Goal: Communication & Community: Answer question/provide support

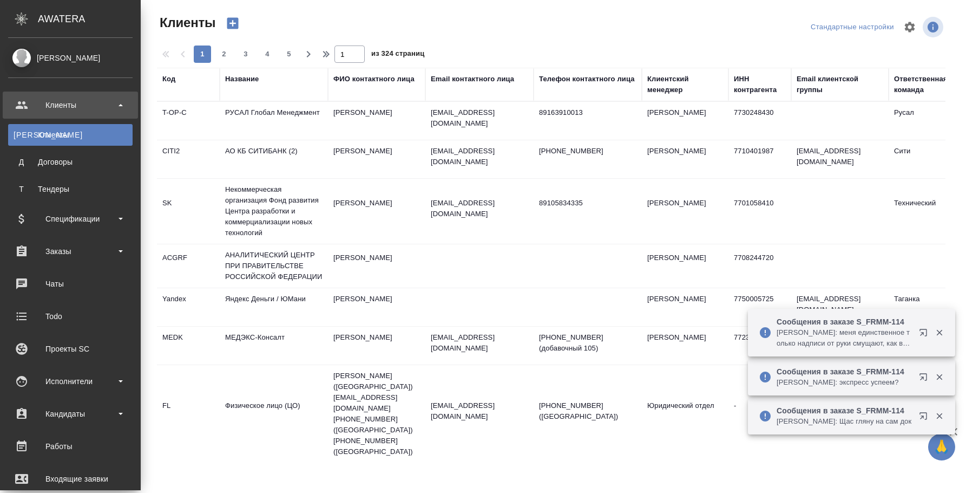
select select "RU"
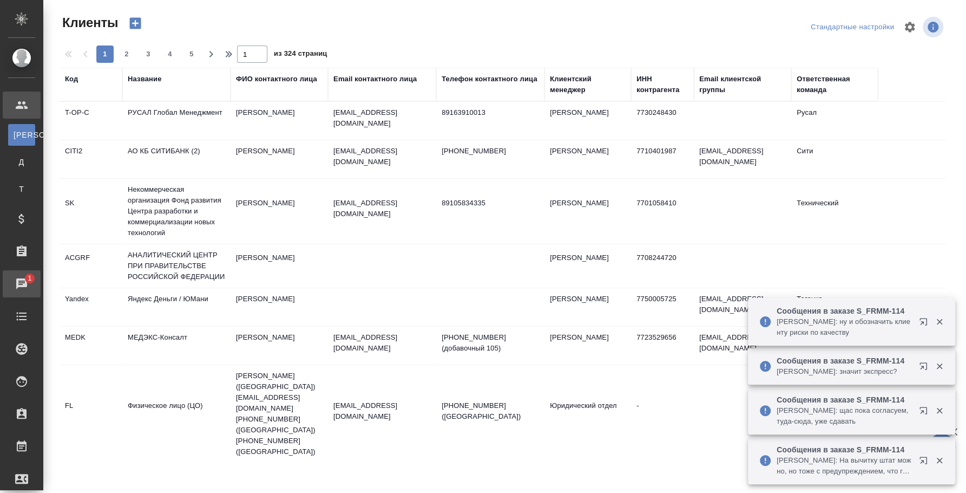
click at [22, 284] on div "Чаты" at bounding box center [8, 284] width 27 height 16
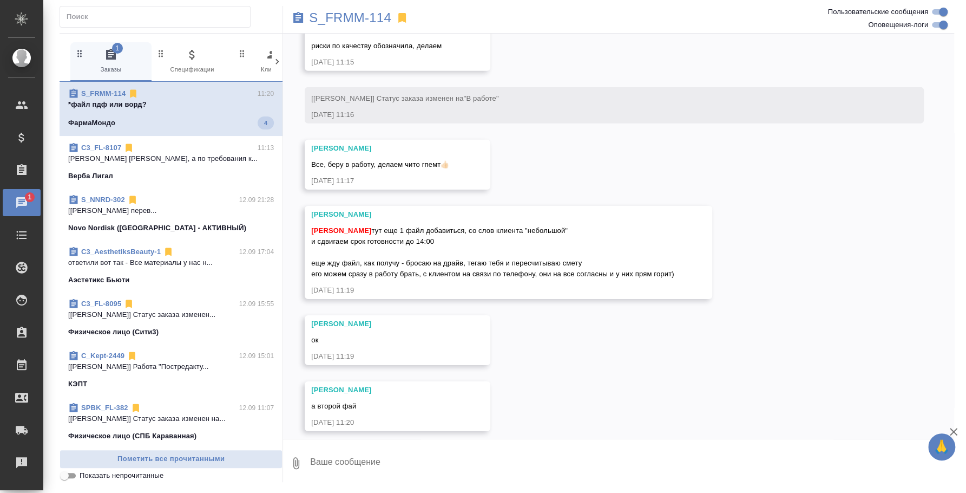
scroll to position [2323, 0]
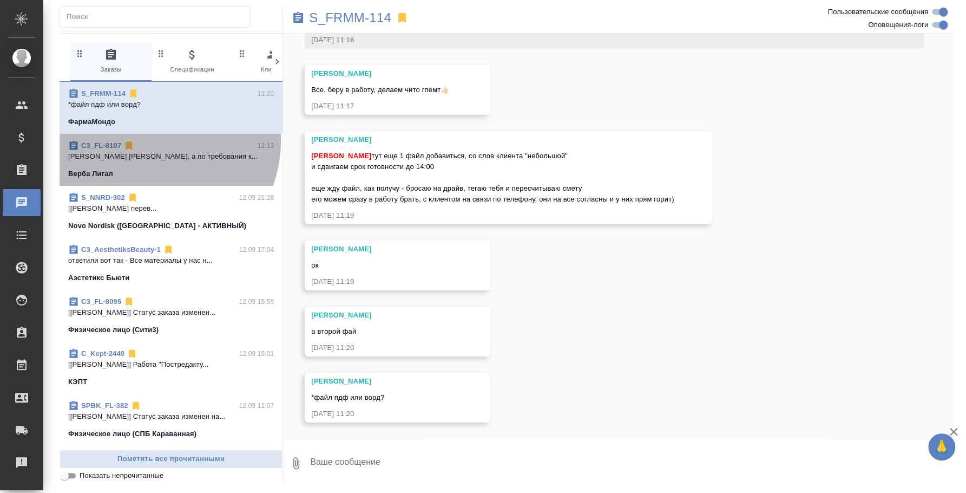
click at [149, 141] on div "C3_FL-8107 11:13" at bounding box center [171, 145] width 206 height 11
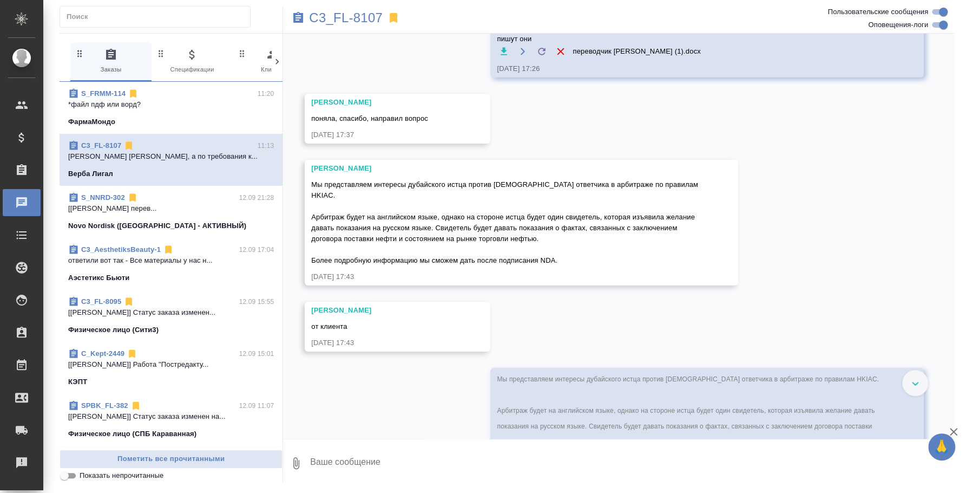
scroll to position [7154, 0]
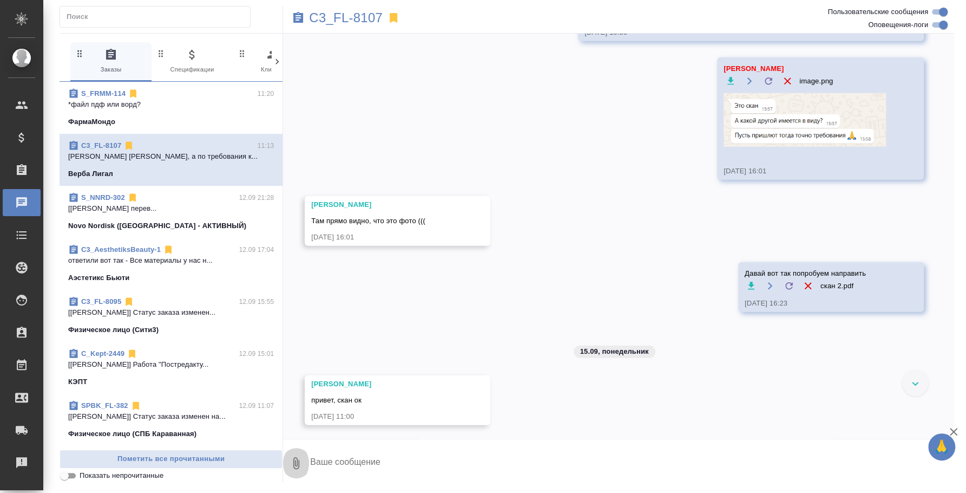
click at [298, 462] on icon "button" at bounding box center [296, 462] width 13 height 13
click at [204, 407] on span "С локального диска" at bounding box center [208, 406] width 74 height 14
click at [0, 0] on input "С локального диска" at bounding box center [0, 0] width 0 height 0
click at [481, 475] on textarea at bounding box center [622, 462] width 627 height 37
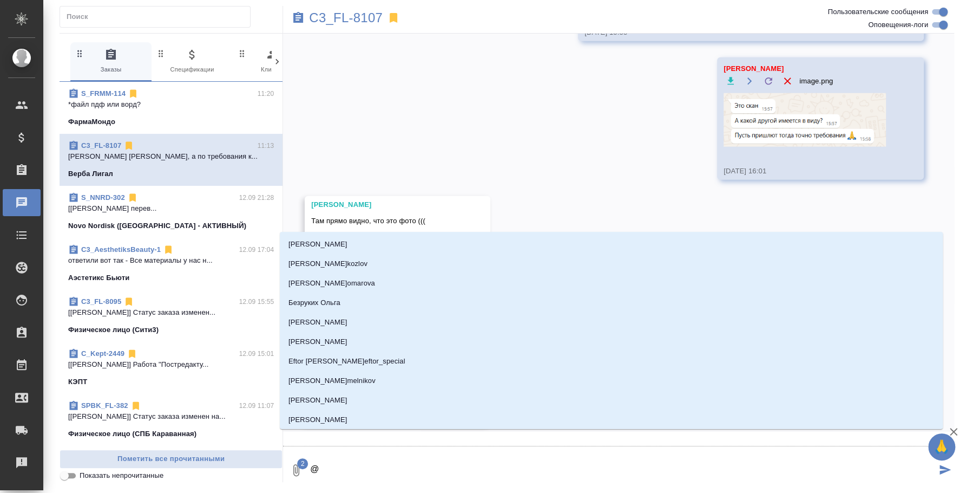
scroll to position [7165, 0]
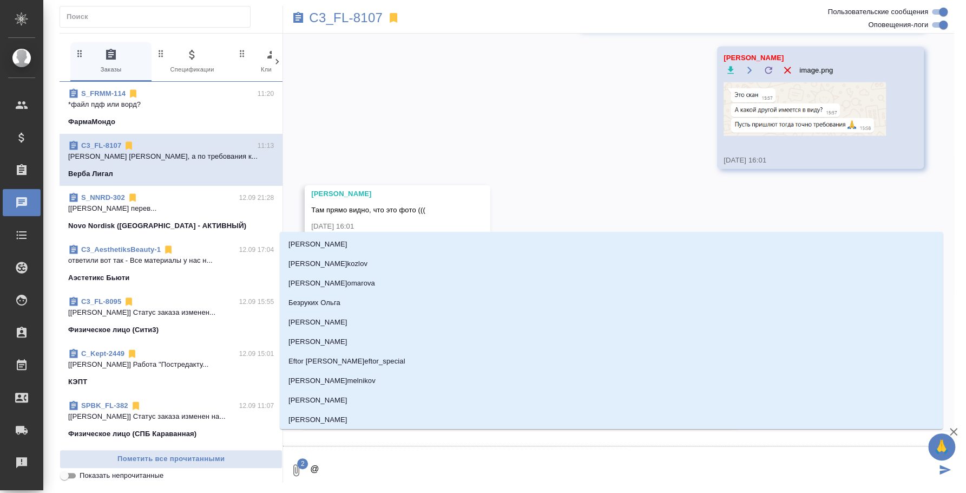
type textarea "@y"
type input "y"
type textarea "@yb"
type input "yb"
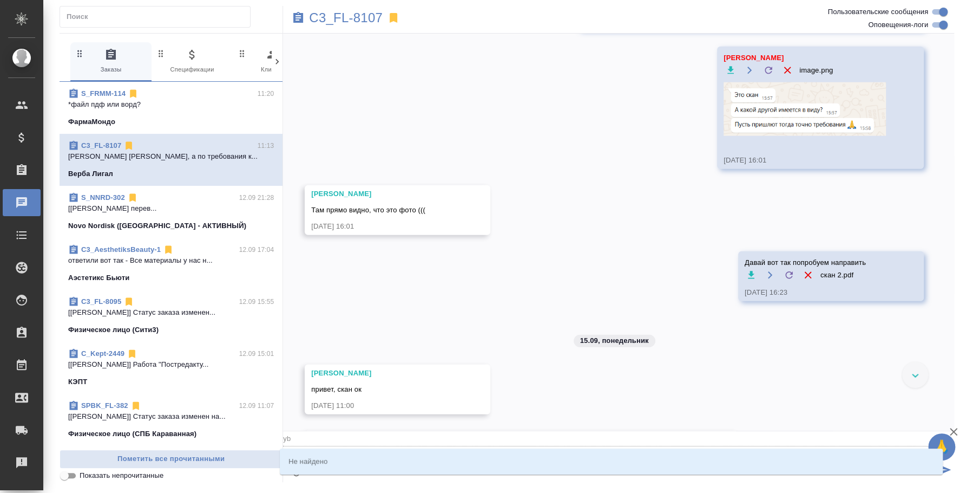
type textarea "@y"
type input "y"
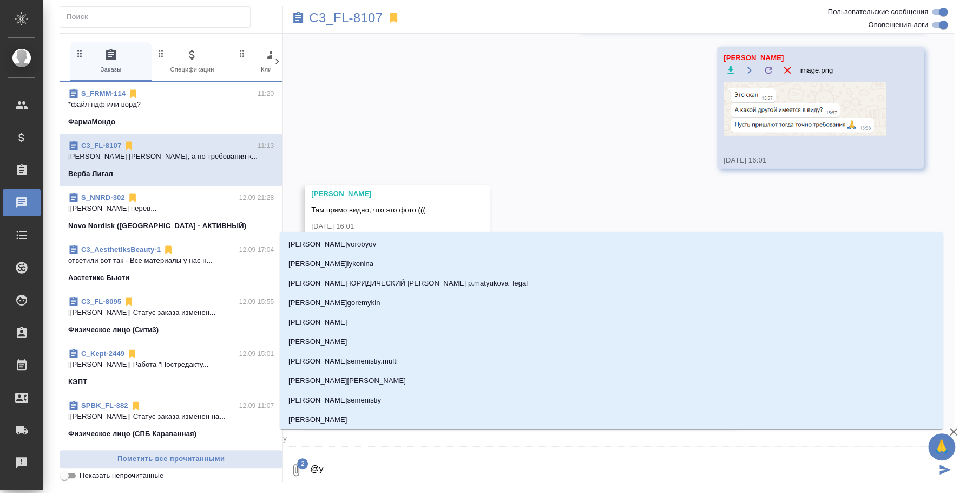
type textarea "@"
type textarea "@н"
type input "н"
type textarea "@ни"
type input "ни"
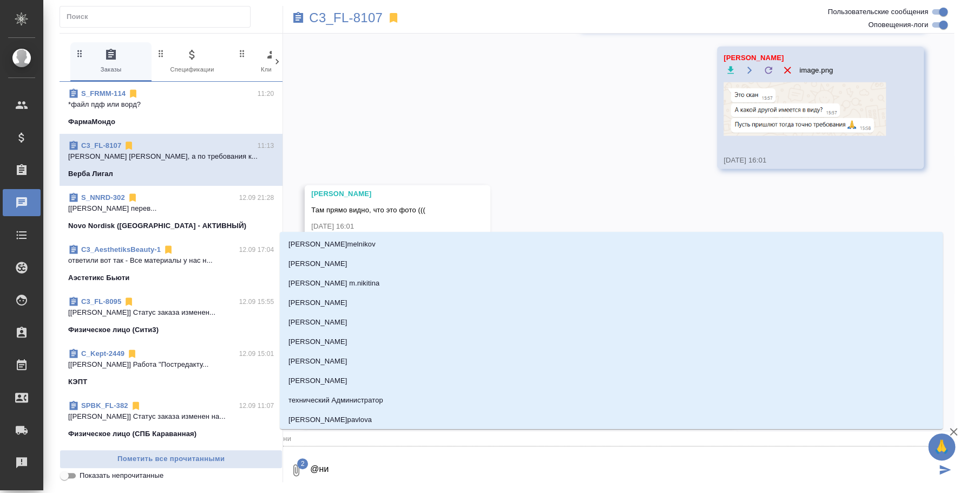
type textarea "@нии"
type input "нии"
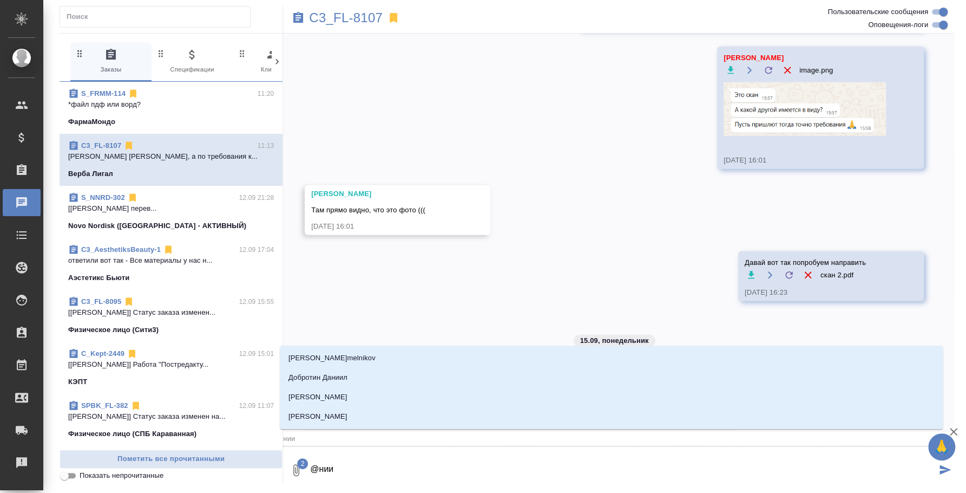
type textarea "@ни"
type input "ни"
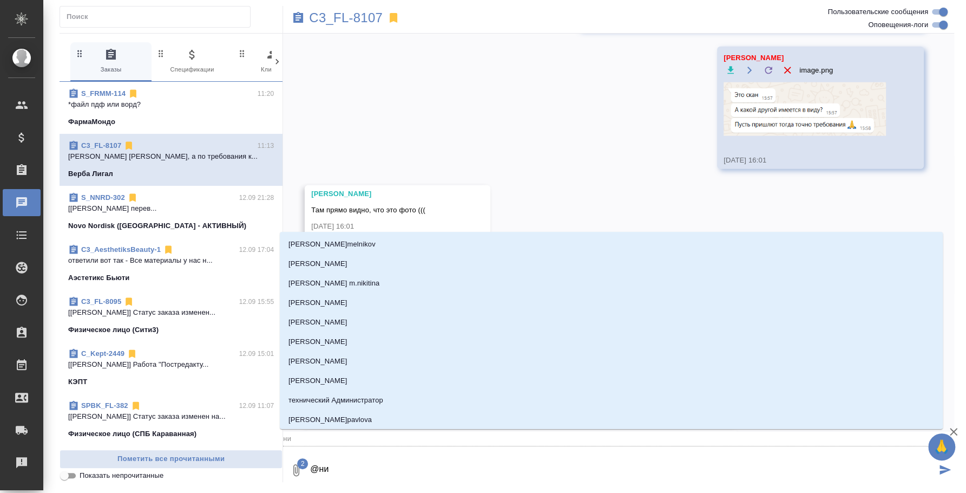
type textarea "@ник"
type input "ник"
type textarea "@ники"
type input "ники"
type textarea "@никит"
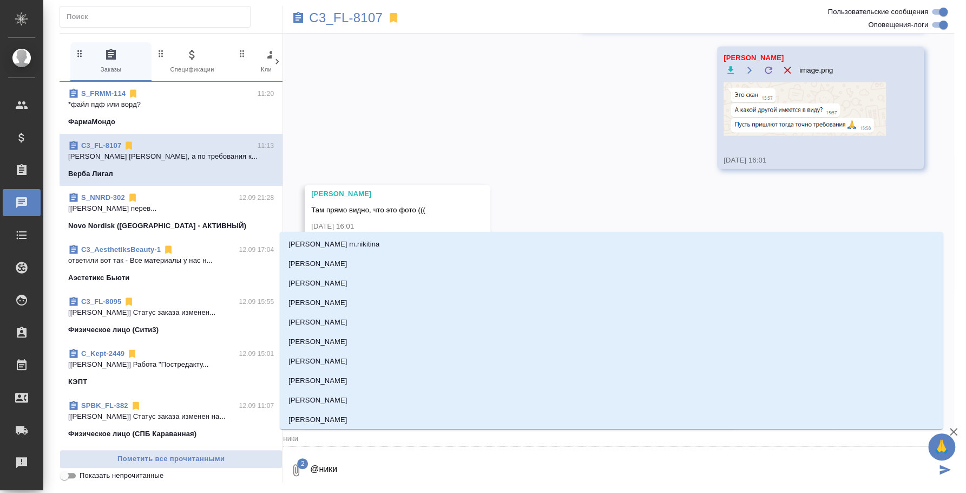
type input "никит"
type textarea "@никити"
type input "никити"
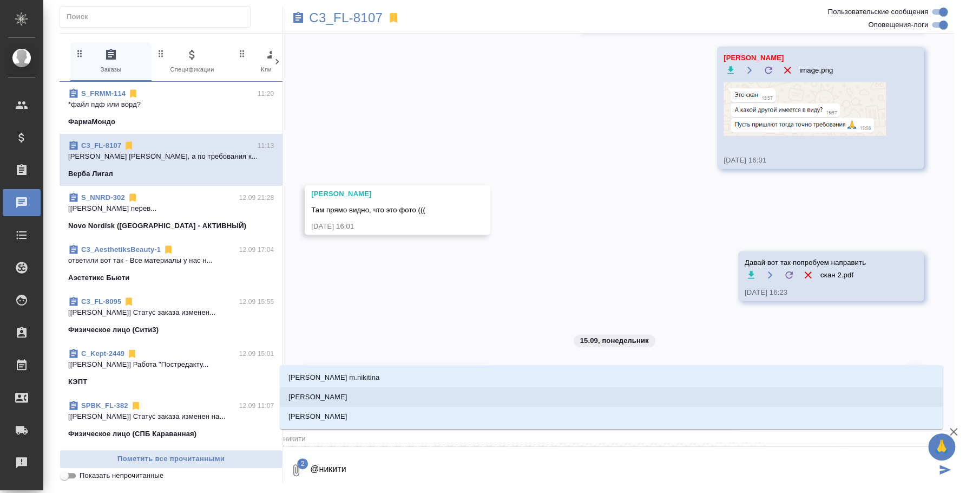
click at [417, 397] on li "[PERSON_NAME]" at bounding box center [611, 396] width 663 height 19
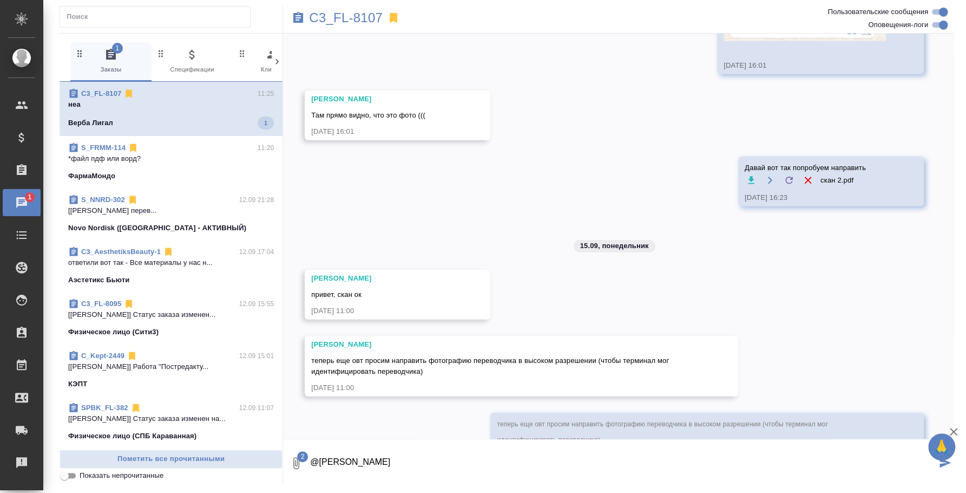
scroll to position [7392, 0]
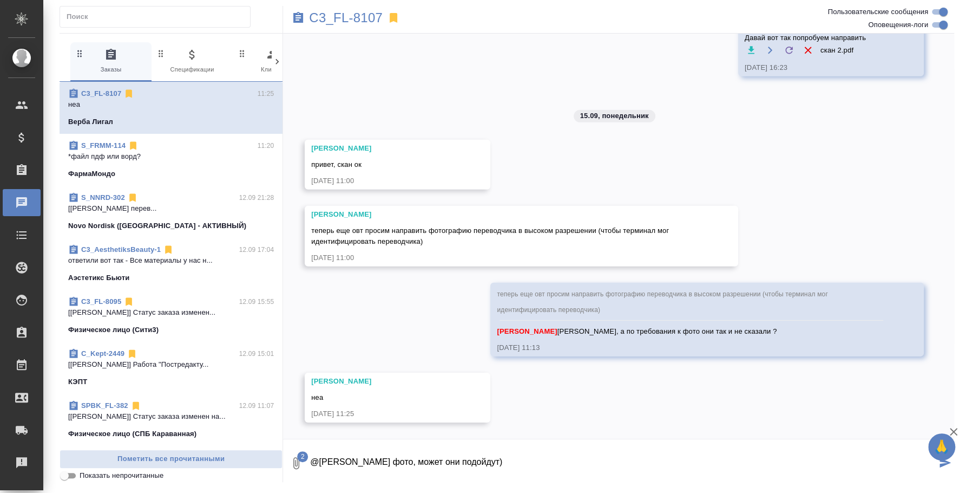
type textarea "@[PERSON_NAME] фото, может они подойдут)"
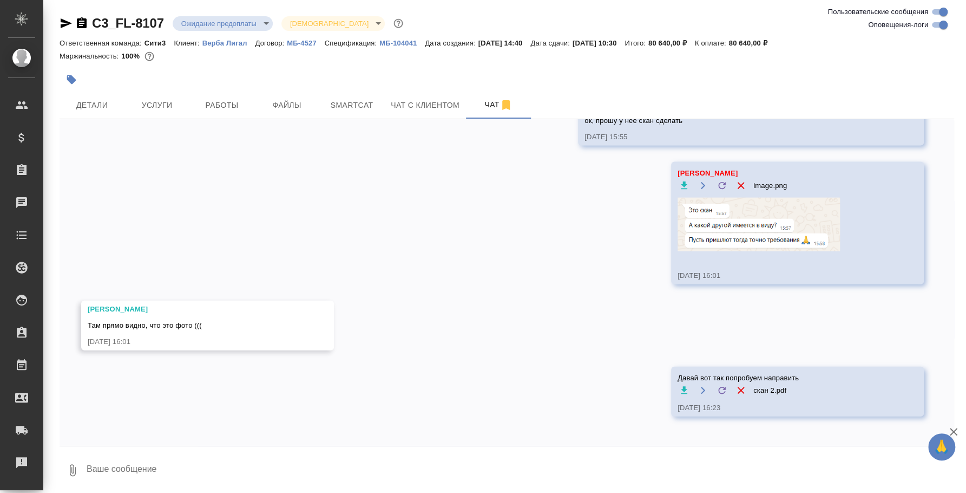
scroll to position [7102, 0]
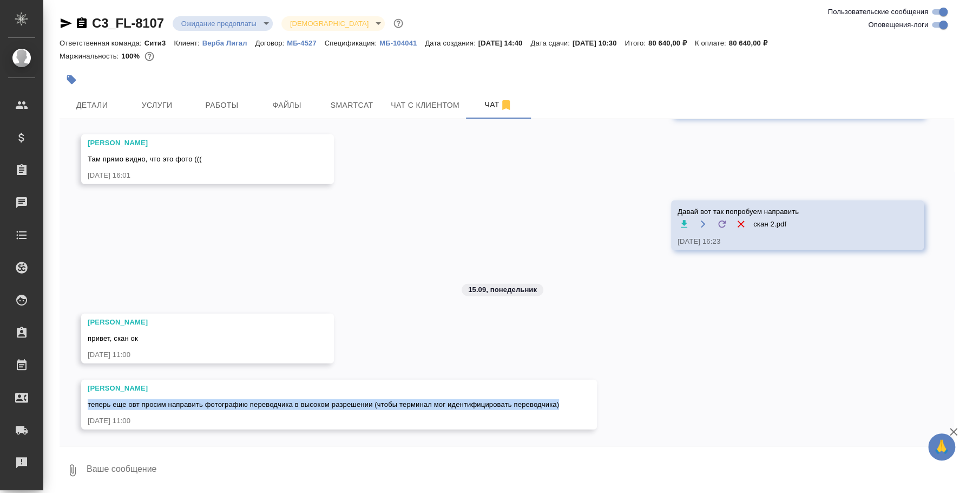
drag, startPoint x: 561, startPoint y: 406, endPoint x: 80, endPoint y: 404, distance: 480.8
click at [80, 404] on div "08.09, понедельник [Москалец Алина] Задана общая тематика: Юридическая/Финансов…" at bounding box center [507, 282] width 895 height 326
copy span "теперь еще овт просим направить фотографию переводчика в высоком разрешении (чт…"
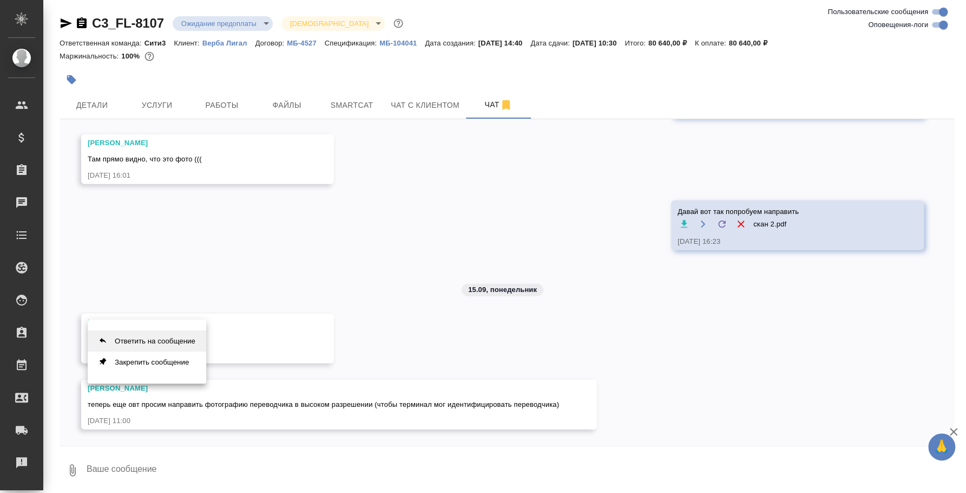
click at [181, 345] on button "Ответить на сообщение" at bounding box center [147, 340] width 119 height 21
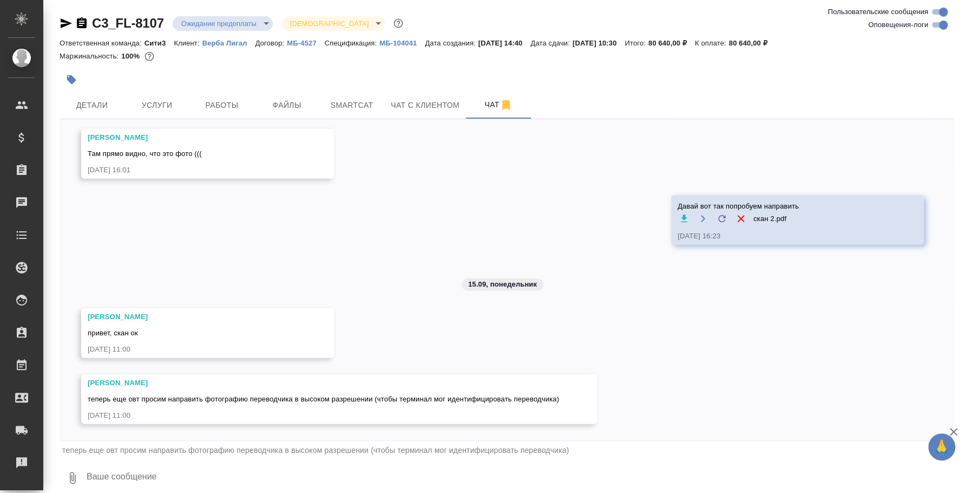
click at [166, 468] on textarea at bounding box center [520, 477] width 869 height 37
click at [217, 463] on textarea at bounding box center [520, 477] width 869 height 37
type textarea "N"
type textarea "M"
type textarea """
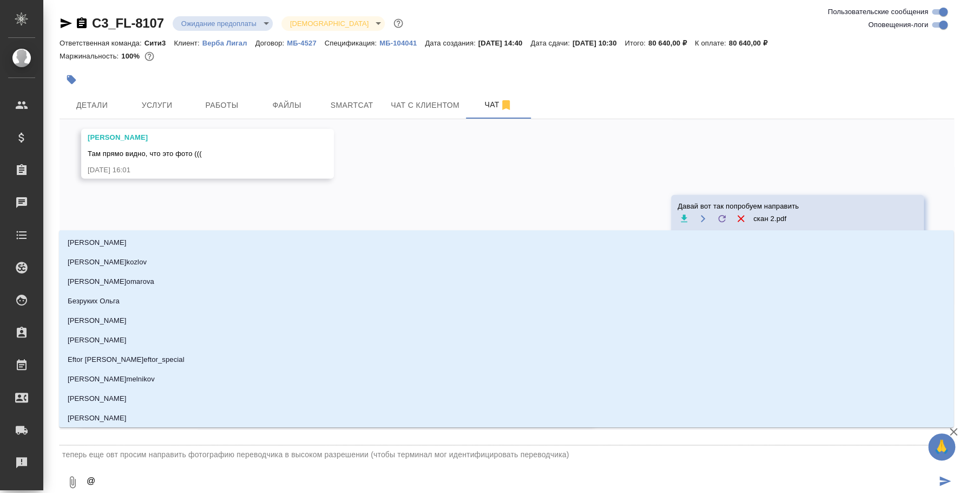
type textarea "@n"
type input "n"
type textarea "@nf"
type input "nf"
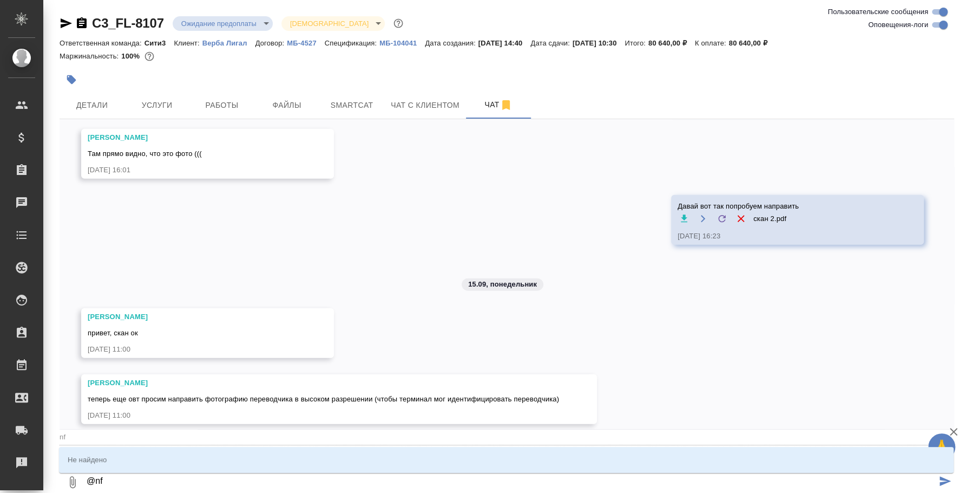
type textarea "@n"
type input "n"
type textarea "@"
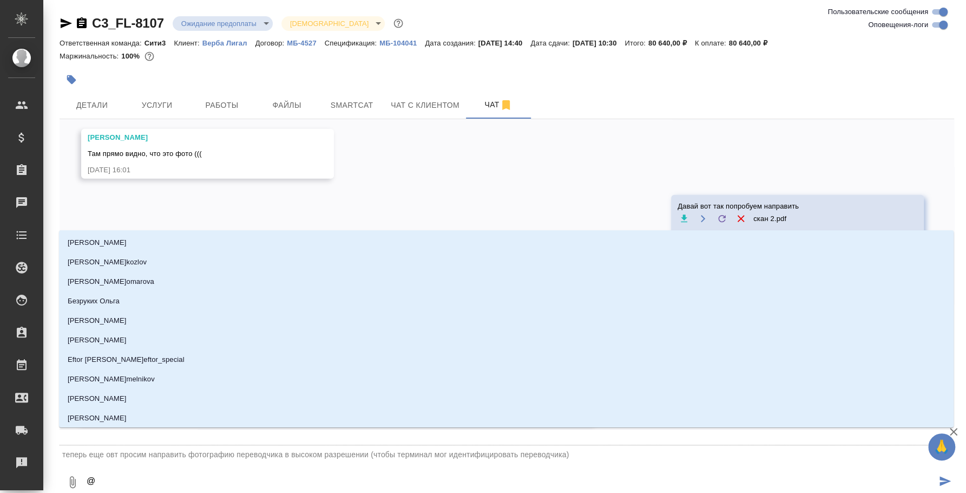
type textarea "@н"
type input "н"
type textarea "@ни"
type input "ни"
type textarea "@ник"
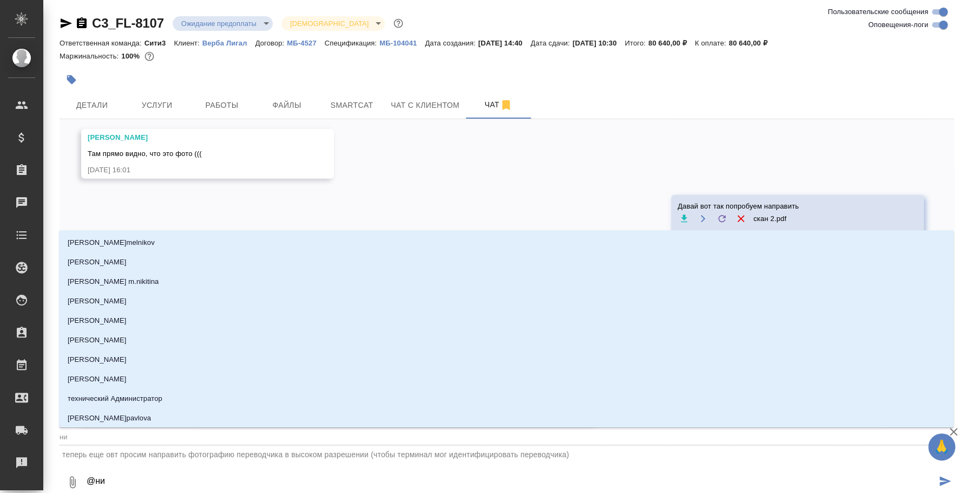
type input "ник"
type textarea "@ники"
type input "ники"
type textarea "@никит"
type input "никит"
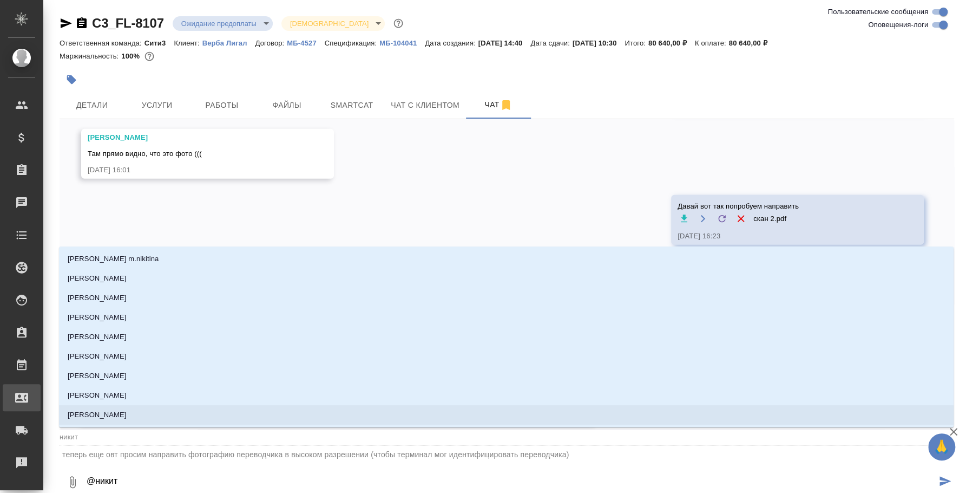
scroll to position [7129, 0]
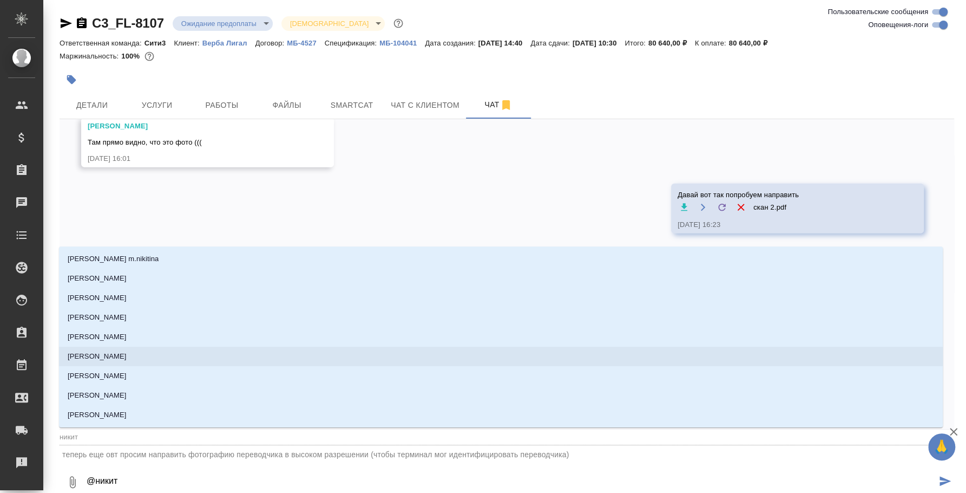
click at [169, 358] on li "[PERSON_NAME]" at bounding box center [501, 355] width 884 height 19
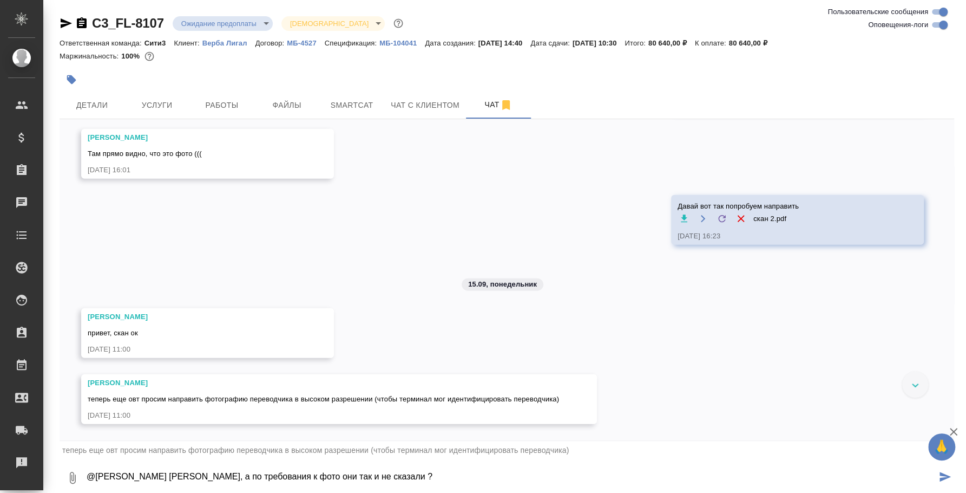
type textarea "@Никитина Татьяна Таня, а по требования к фото они так и не сказали ?"
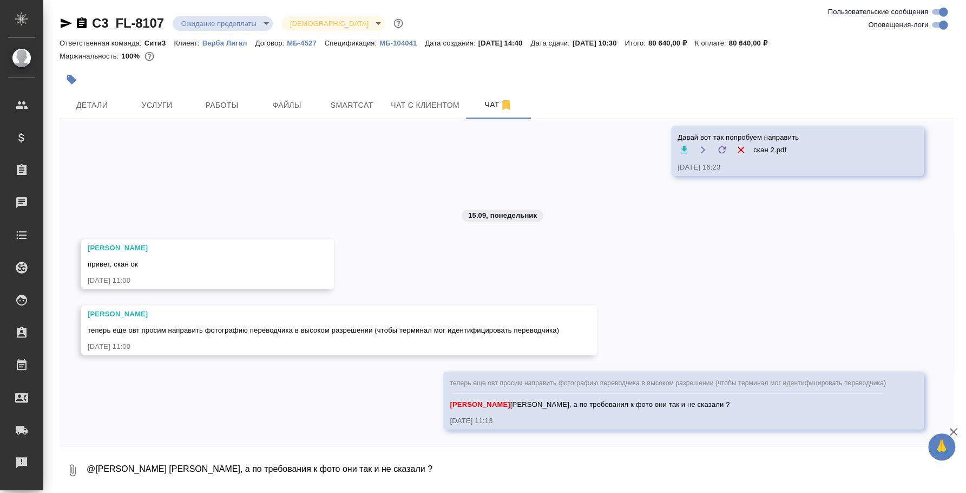
scroll to position [7204, 0]
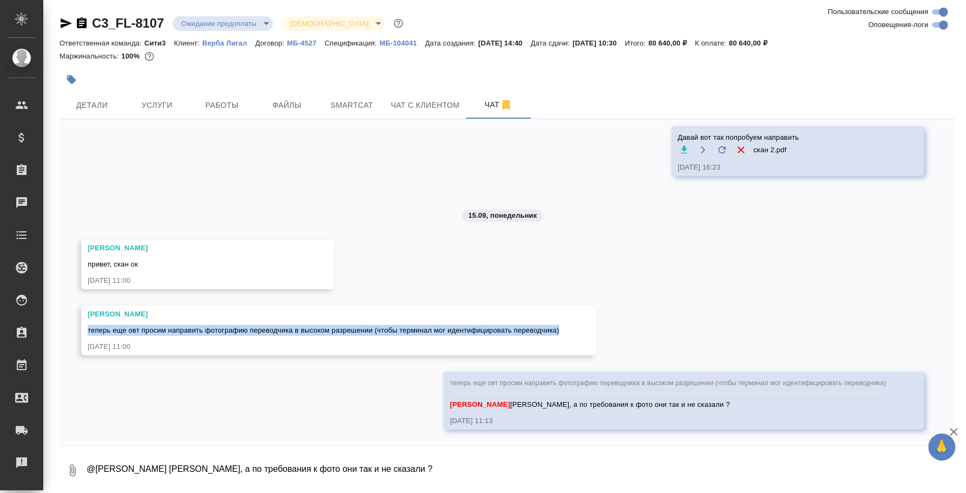
drag, startPoint x: 88, startPoint y: 330, endPoint x: 565, endPoint y: 335, distance: 477.0
click at [565, 335] on div "Никитина Татьяна теперь еще овт просим направить фотографию переводчика в высок…" at bounding box center [339, 330] width 516 height 50
copy span "теперь еще овт просим направить фотографию переводчика в высоком разрешении (чт…"
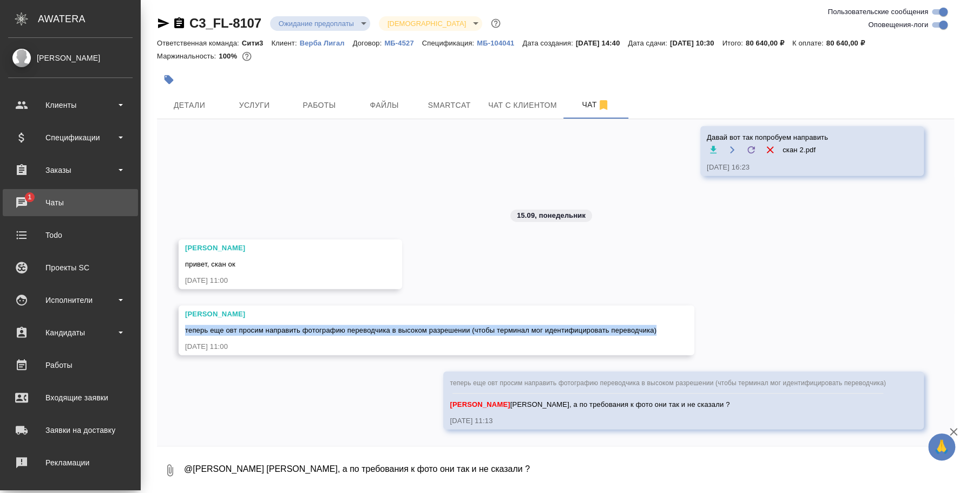
click at [32, 195] on div "Чаты" at bounding box center [70, 202] width 125 height 16
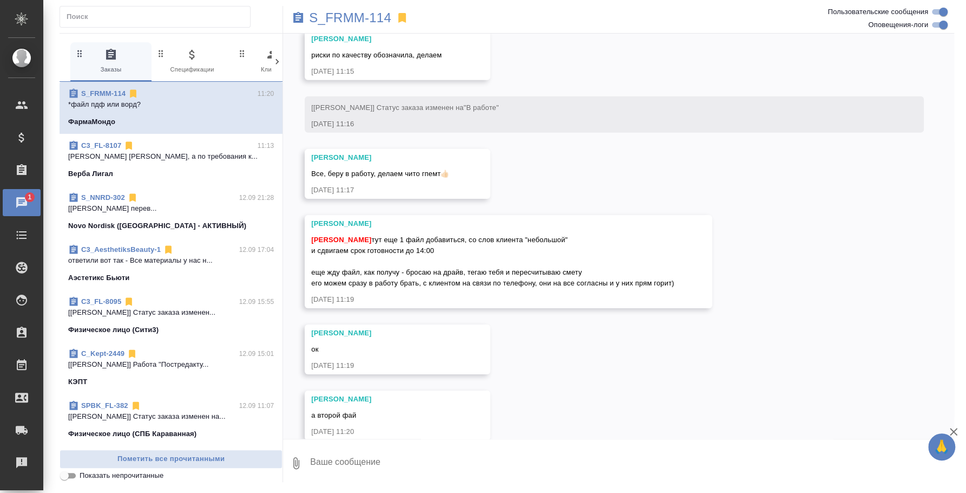
scroll to position [2323, 0]
